Goal: Information Seeking & Learning: Check status

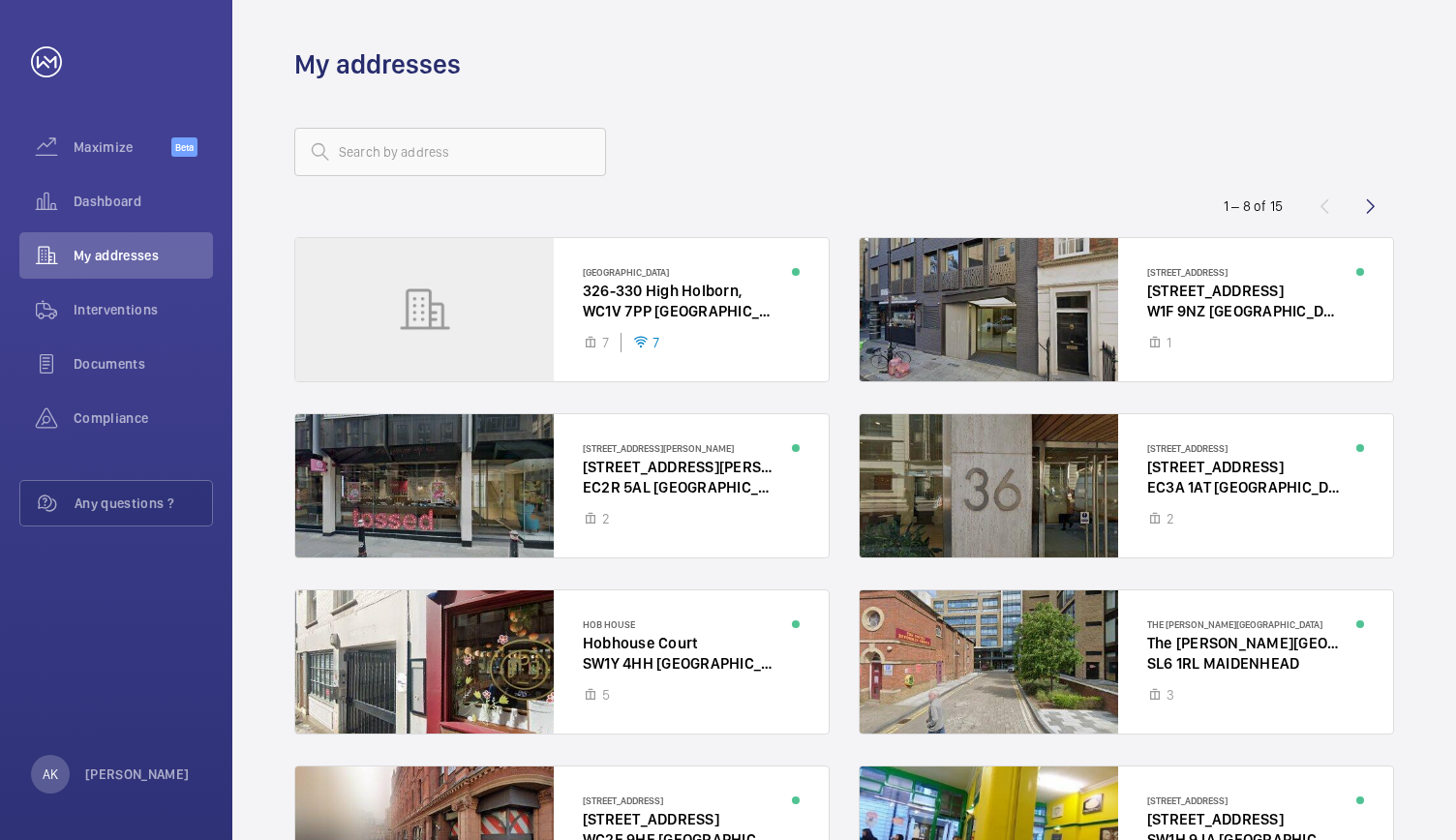
scroll to position [167, 0]
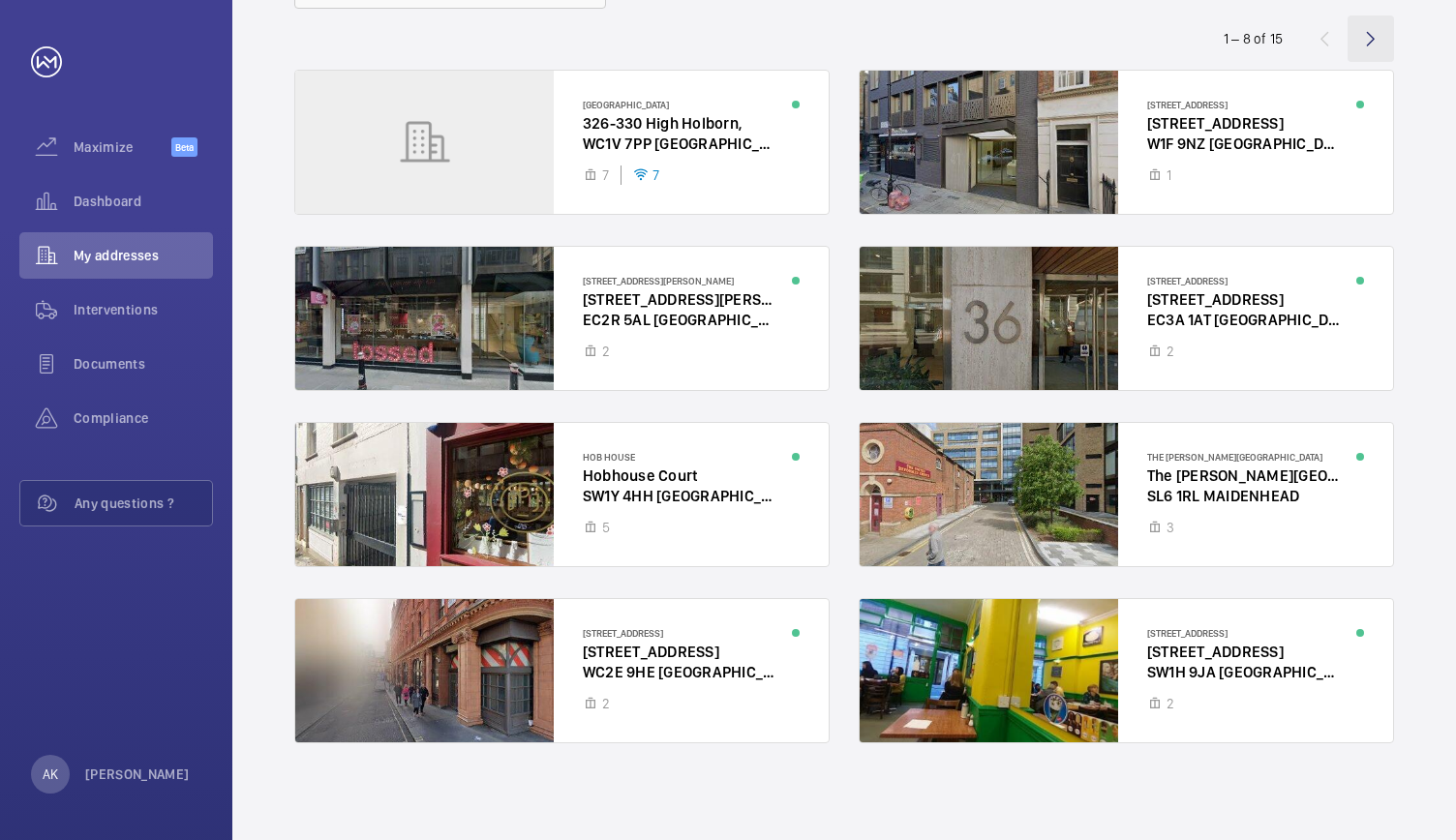
click at [1364, 38] on wm-front-icon-button at bounding box center [1370, 38] width 46 height 46
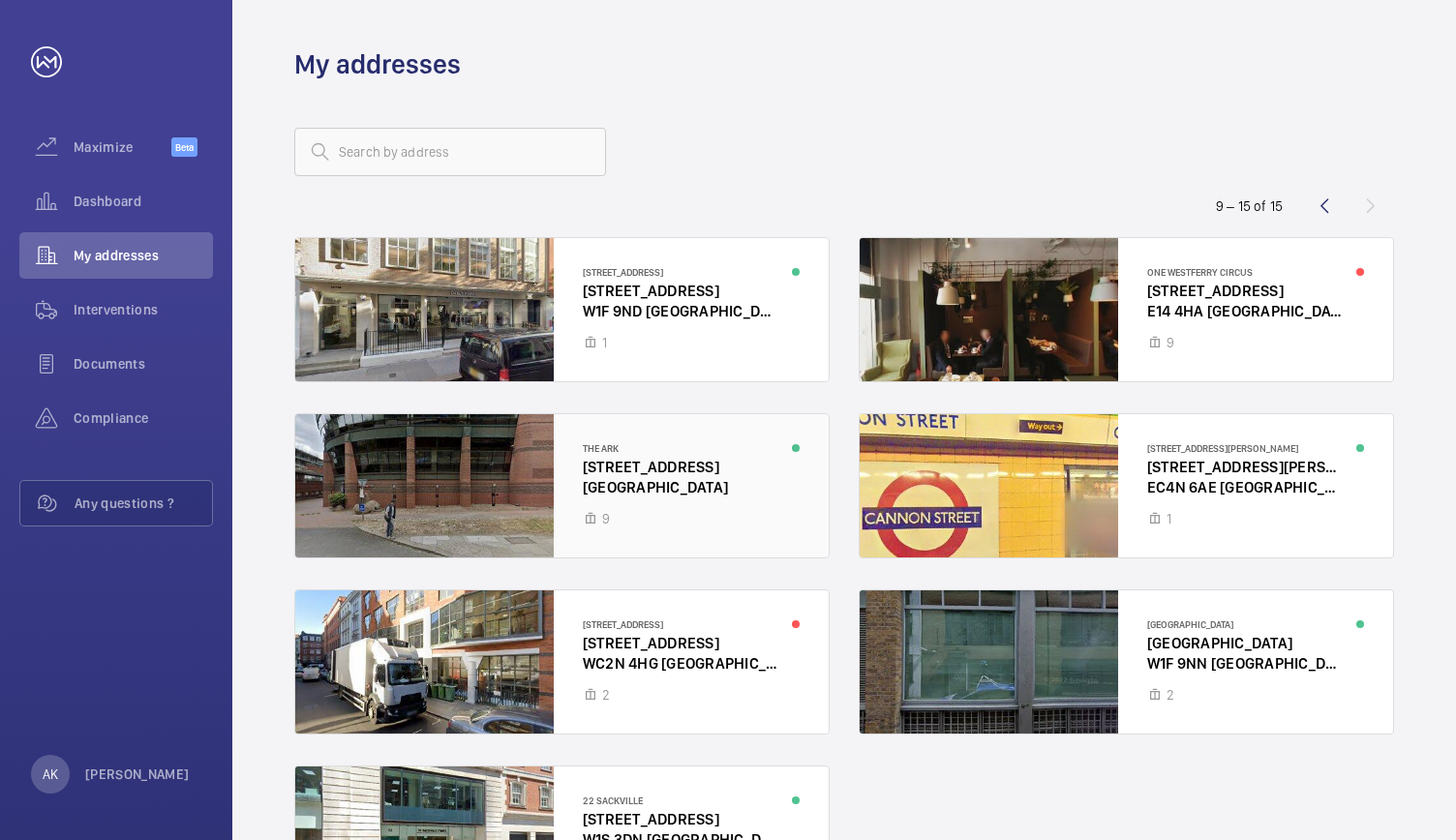
click at [498, 476] on div at bounding box center [561, 486] width 533 height 143
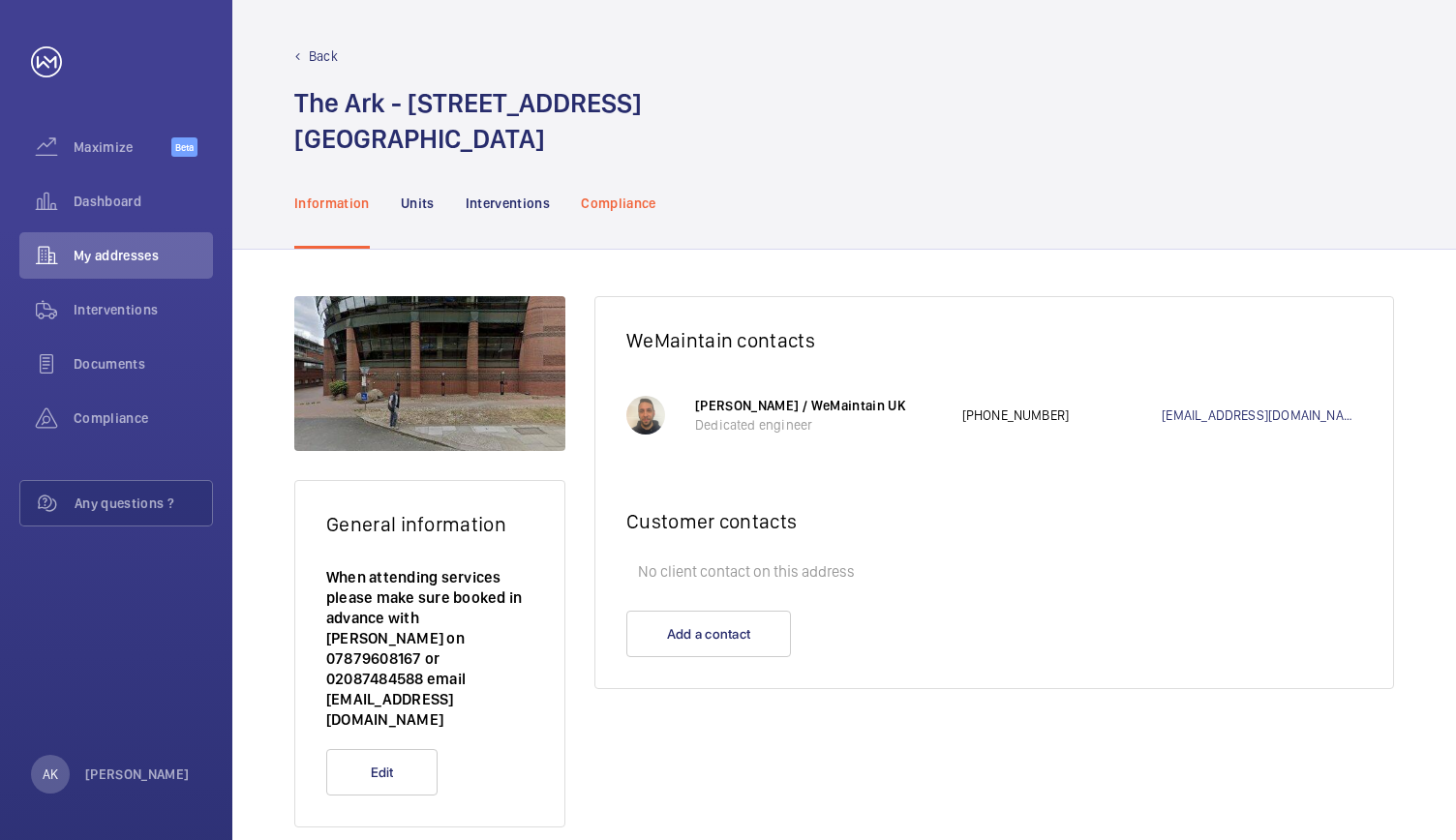
click at [588, 206] on p "Compliance" at bounding box center [618, 203] width 76 height 20
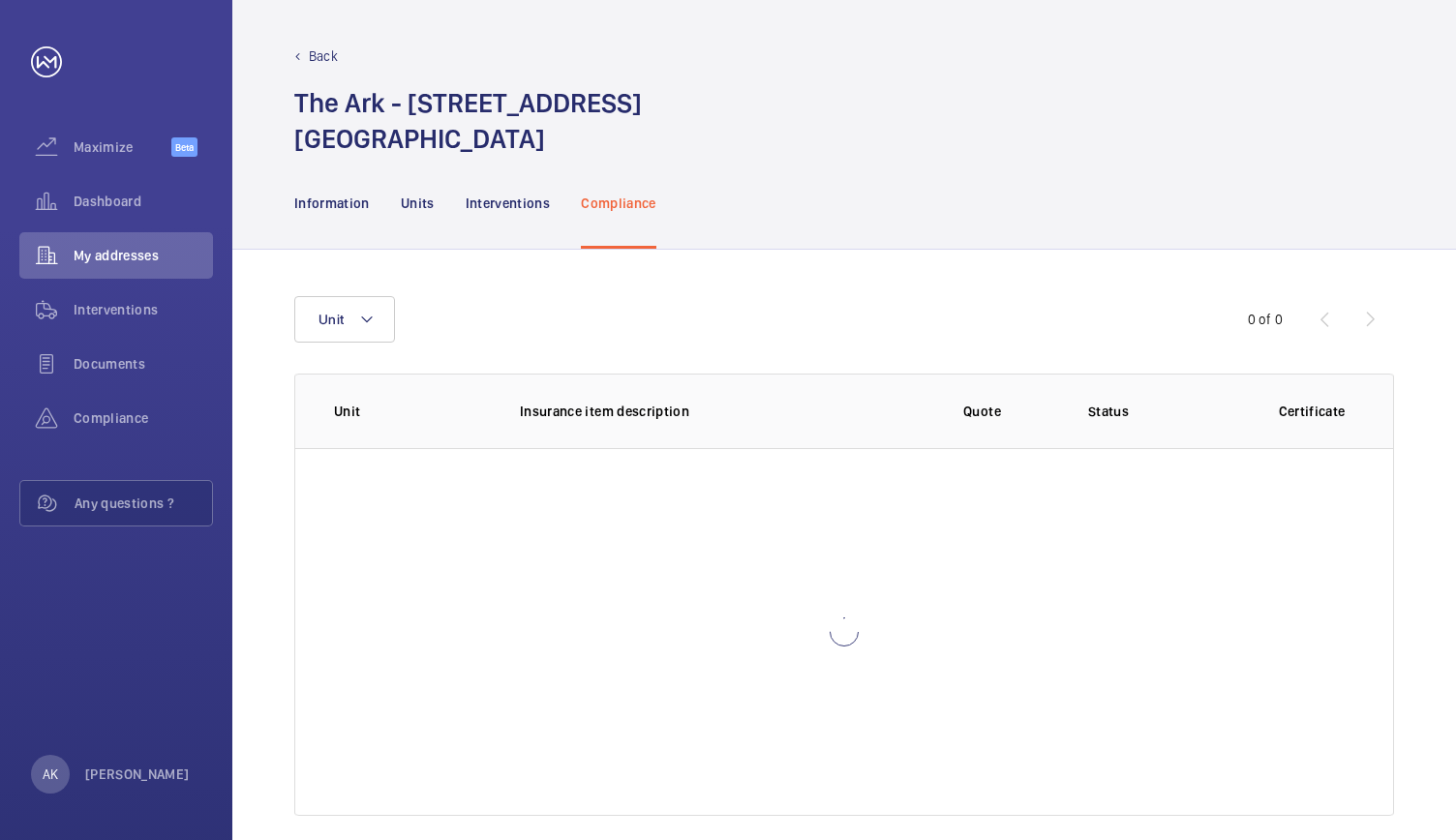
scroll to position [22, 0]
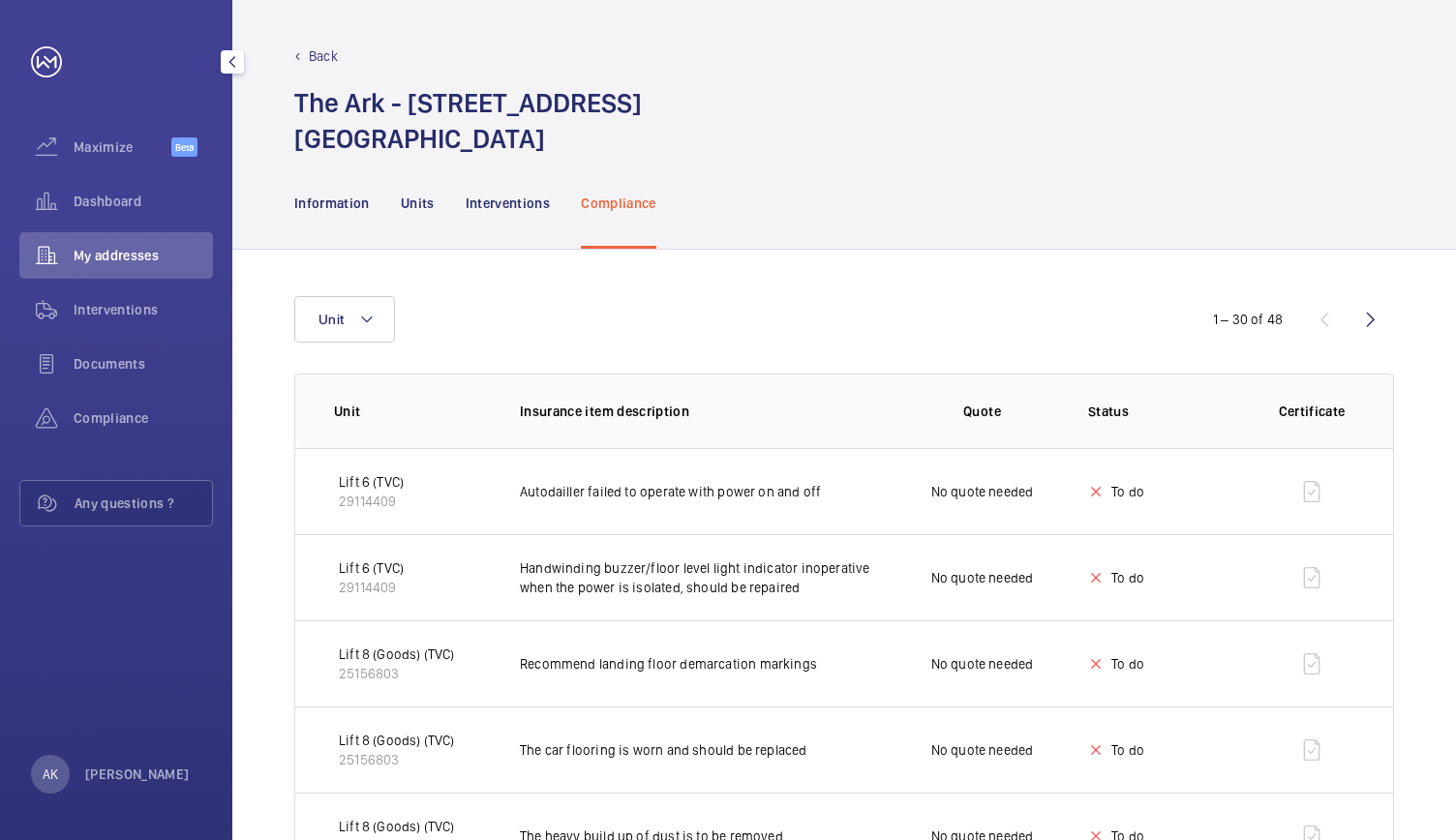
click at [97, 259] on span "My addresses" at bounding box center [143, 255] width 140 height 20
click at [139, 198] on span "Dashboard" at bounding box center [143, 201] width 140 height 20
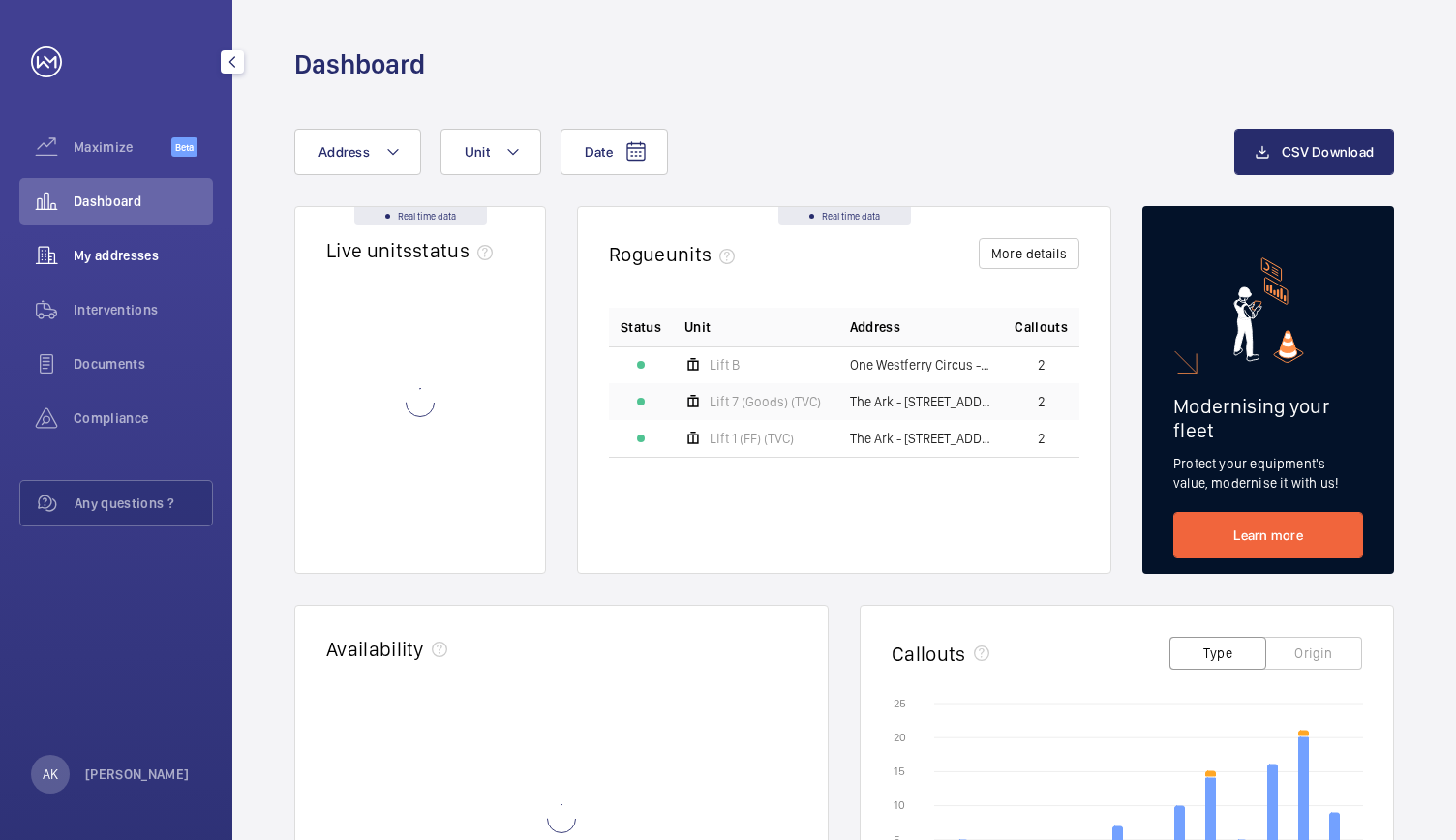
click at [125, 252] on span "My addresses" at bounding box center [143, 255] width 140 height 20
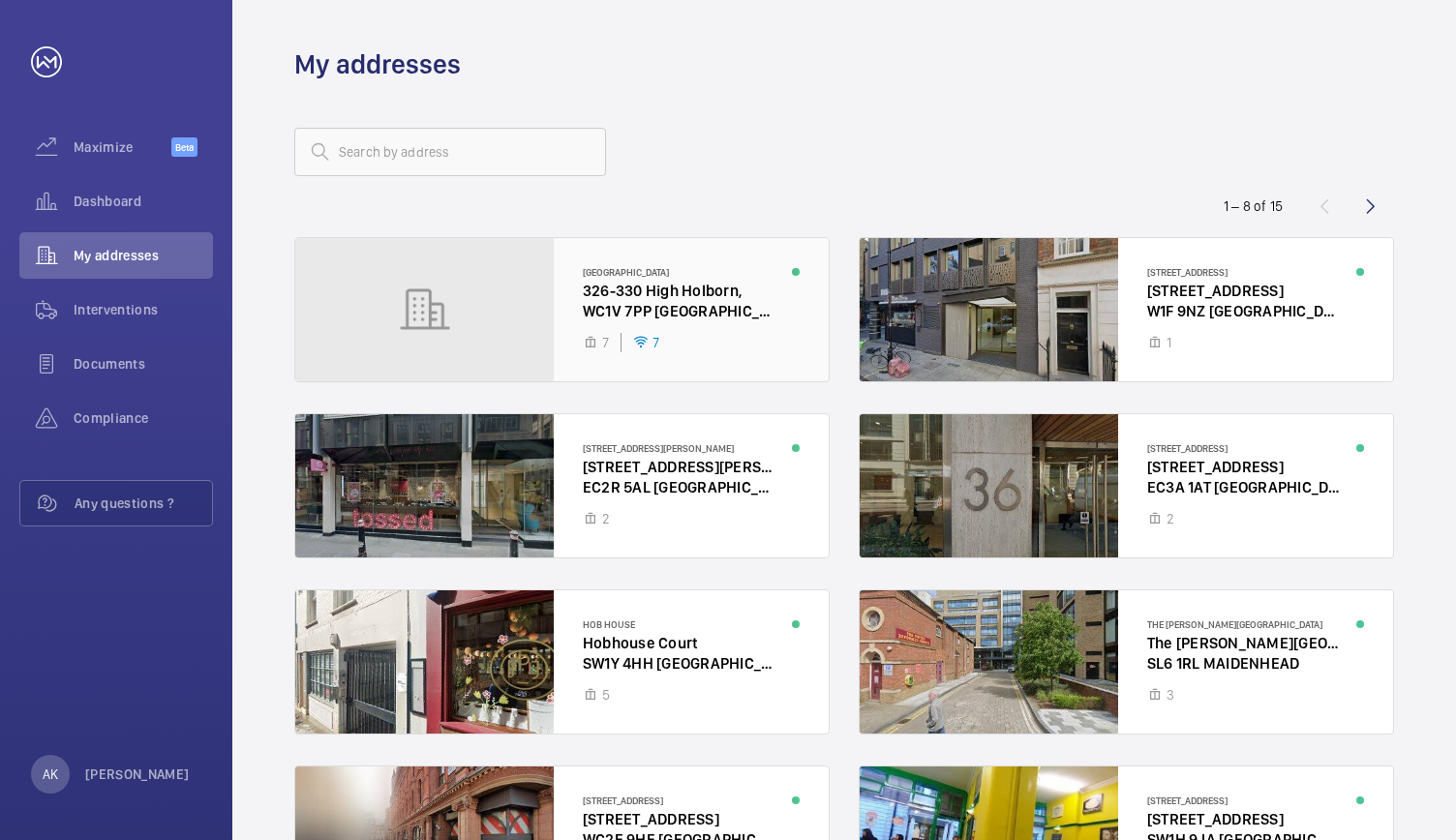
scroll to position [167, 0]
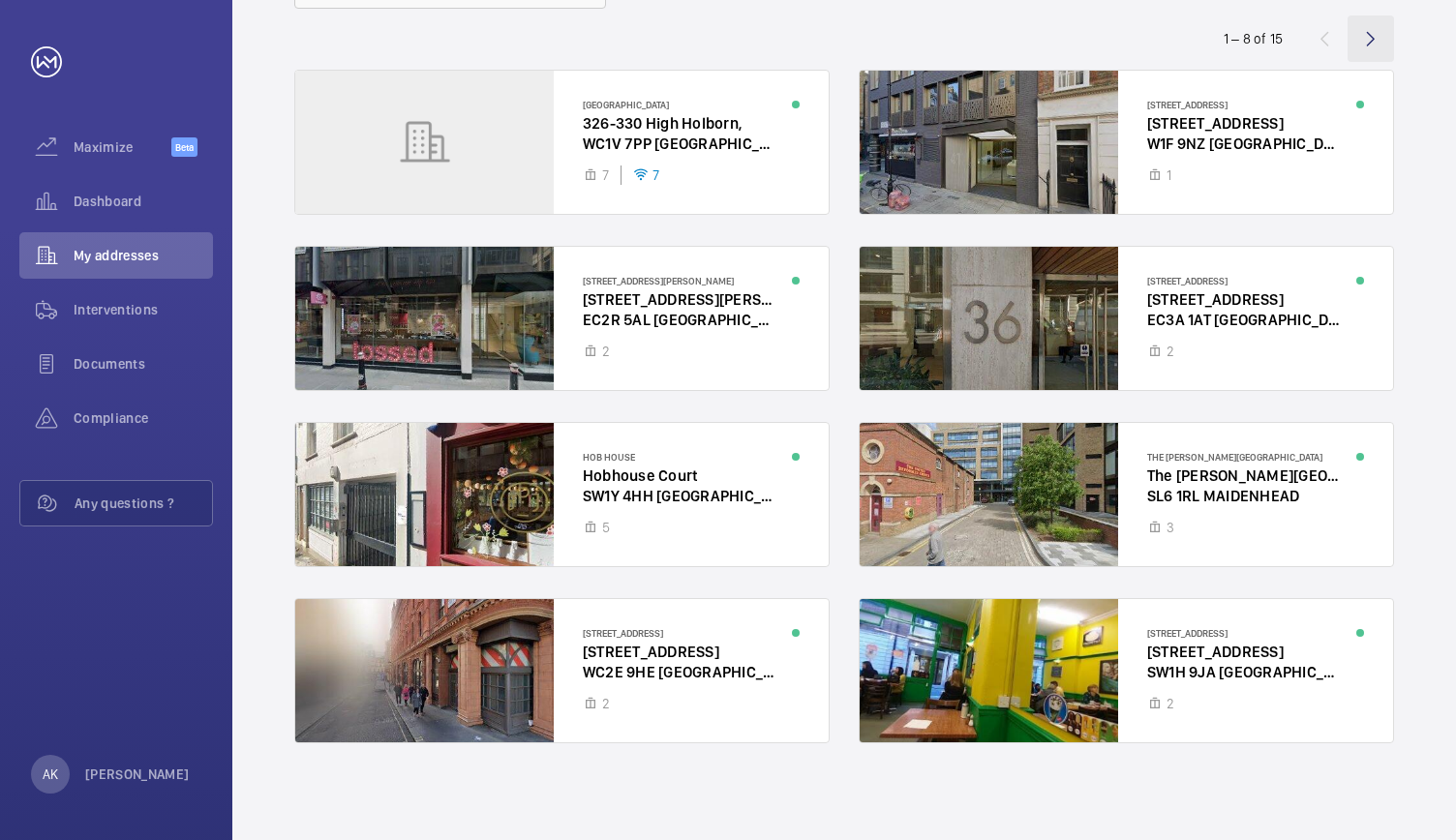
click at [1364, 43] on wm-front-icon-button at bounding box center [1370, 38] width 46 height 46
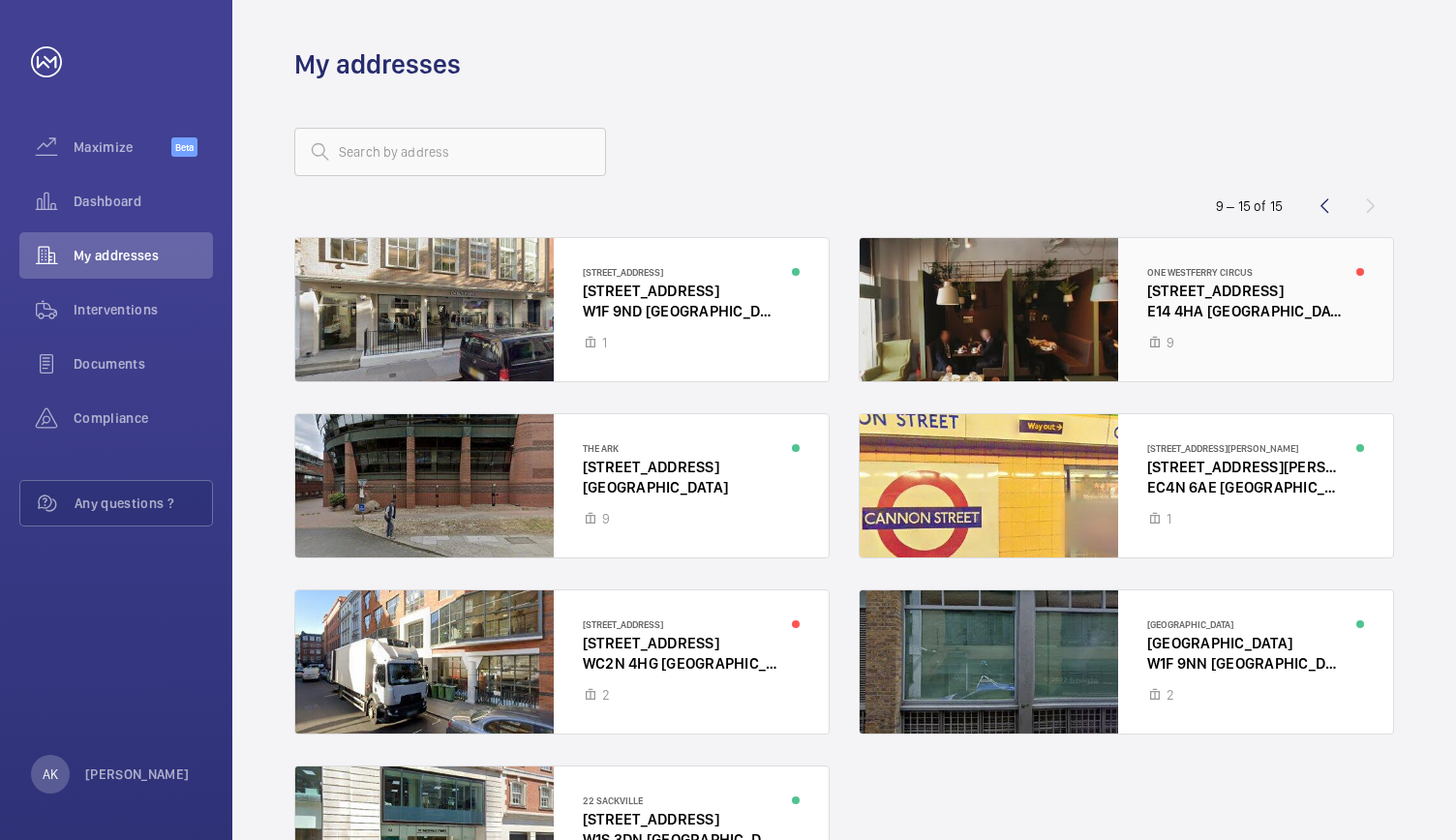
click at [984, 289] on div at bounding box center [1126, 309] width 533 height 143
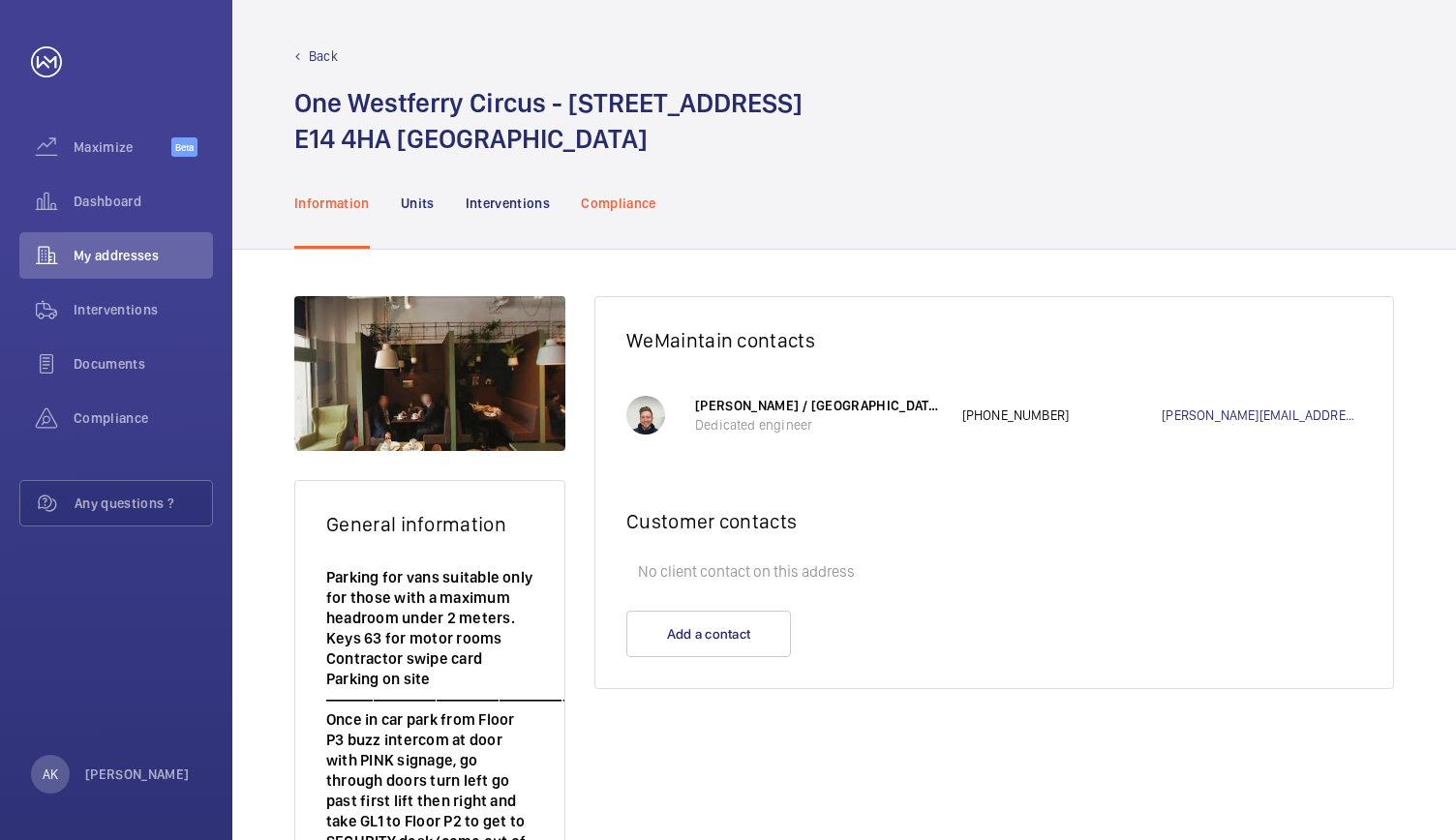
click at [610, 203] on p "Compliance" at bounding box center [618, 203] width 76 height 20
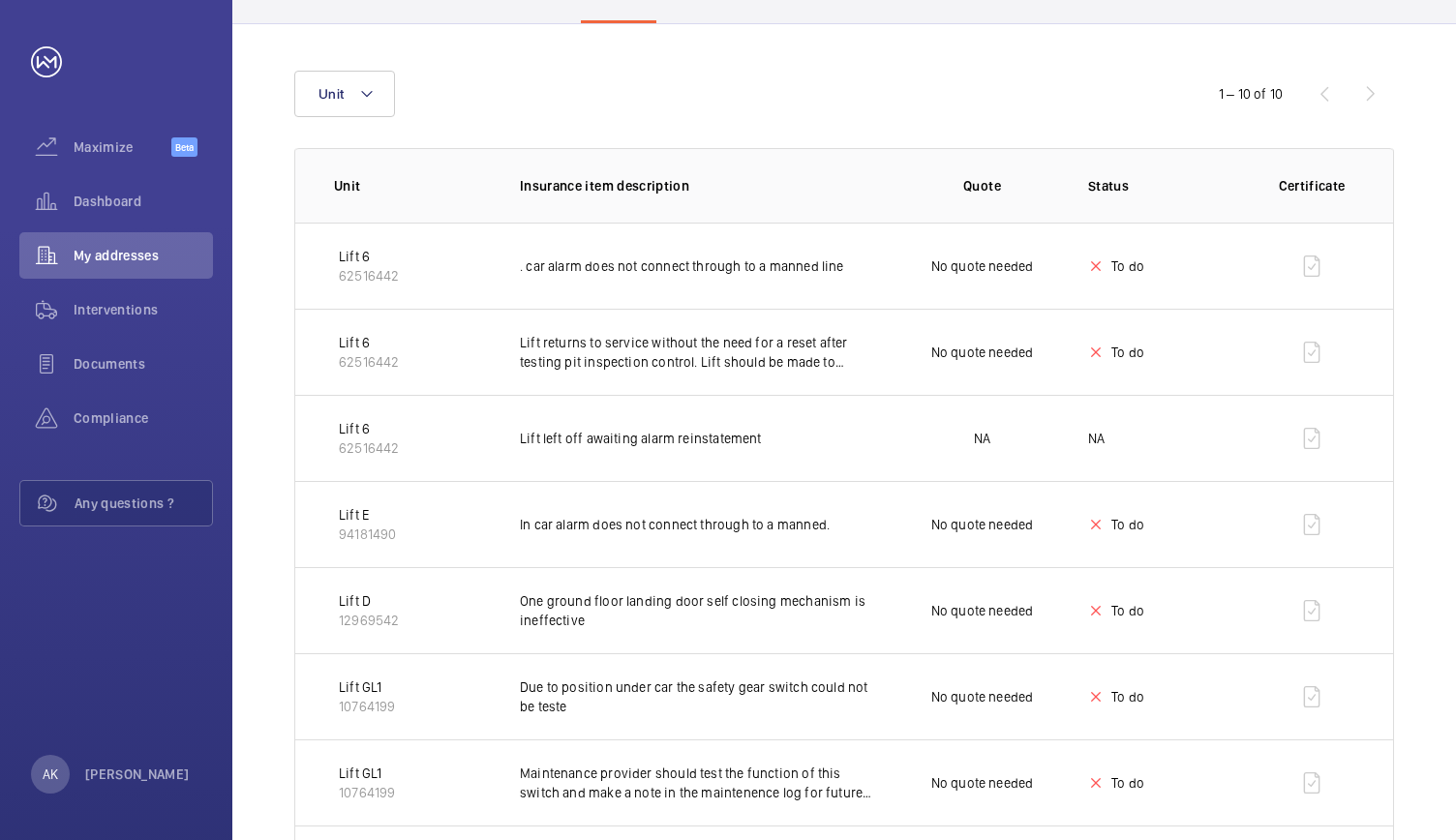
scroll to position [513, 0]
